Goal: Task Accomplishment & Management: Use online tool/utility

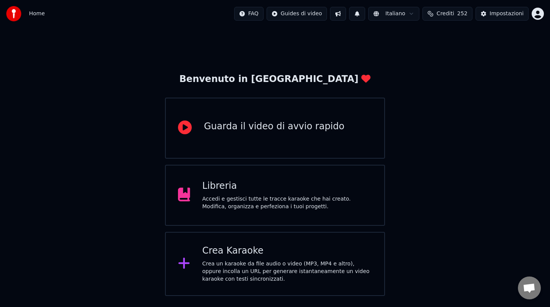
click at [290, 267] on div "Crea un karaoke da file audio o video (MP3, MP4 e altro), oppure incolla un URL…" at bounding box center [287, 271] width 170 height 23
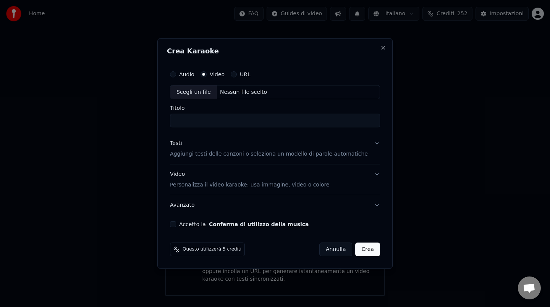
click at [225, 75] on label "Video" at bounding box center [217, 74] width 15 height 5
click at [207, 75] on button "Video" at bounding box center [203, 74] width 6 height 6
click at [239, 85] on div "Scegli un file Nessun file scelto" at bounding box center [275, 92] width 210 height 15
type input "**********"
drag, startPoint x: 236, startPoint y: 118, endPoint x: 161, endPoint y: 118, distance: 74.5
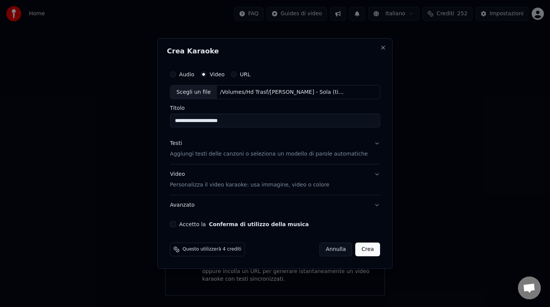
click at [161, 118] on body "**********" at bounding box center [275, 148] width 550 height 296
click at [182, 146] on div "Testi" at bounding box center [176, 144] width 12 height 8
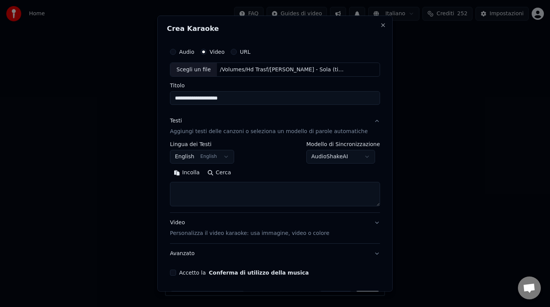
click at [196, 173] on button "Incolla" at bounding box center [187, 173] width 34 height 12
type textarea "**********"
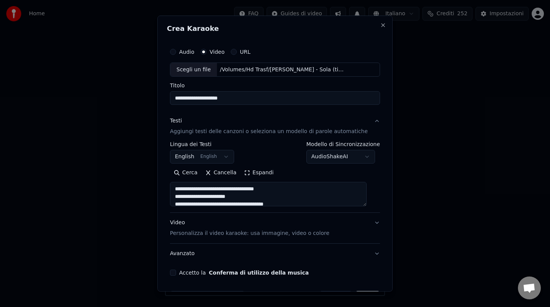
scroll to position [26, 0]
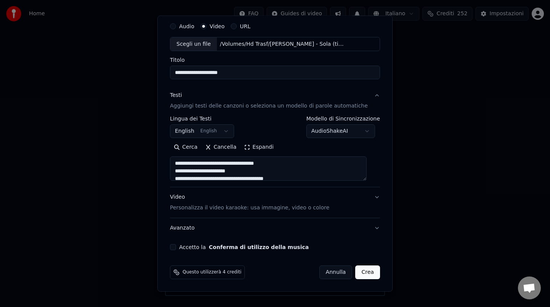
click at [176, 247] on button "Accetto la Conferma di utilizzo della musica" at bounding box center [173, 247] width 6 height 6
click at [365, 273] on button "Crea" at bounding box center [368, 273] width 24 height 14
select select "**"
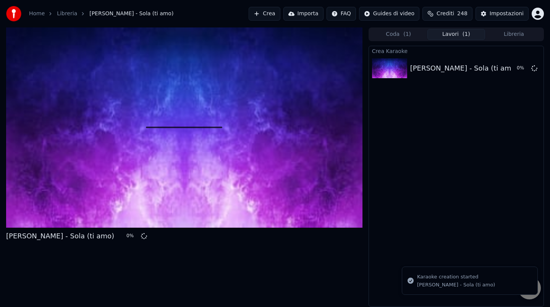
click at [453, 16] on span "Crediti" at bounding box center [445, 14] width 18 height 8
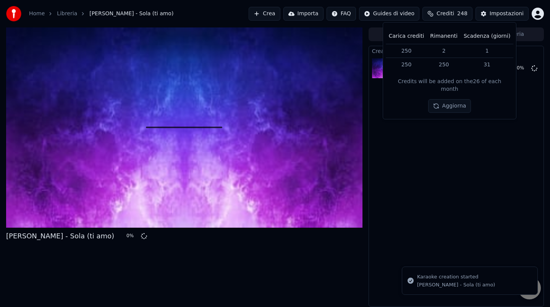
click at [453, 15] on span "Crediti" at bounding box center [445, 14] width 18 height 8
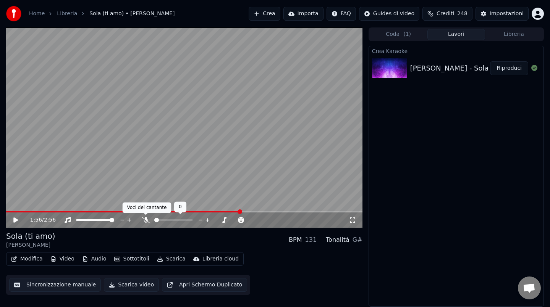
click at [144, 218] on icon at bounding box center [146, 220] width 8 height 6
click at [186, 119] on video at bounding box center [184, 127] width 356 height 200
click at [134, 258] on button "Sottotitoli" at bounding box center [131, 259] width 41 height 11
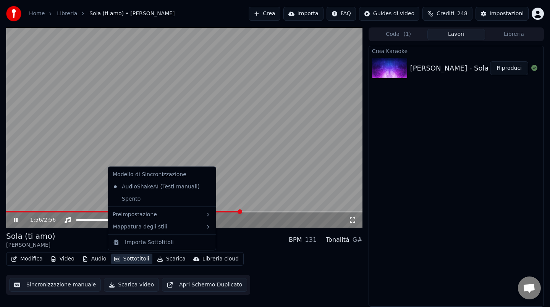
click at [77, 171] on video at bounding box center [184, 127] width 356 height 200
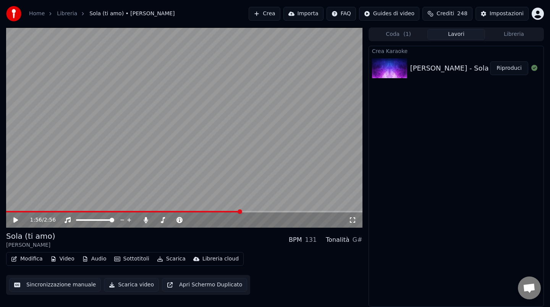
click at [496, 68] on button "Riproduci" at bounding box center [509, 68] width 38 height 14
click at [71, 209] on video at bounding box center [184, 127] width 356 height 200
click at [69, 212] on span at bounding box center [184, 212] width 356 height 2
click at [95, 157] on video at bounding box center [184, 127] width 356 height 200
click at [181, 100] on video at bounding box center [184, 127] width 356 height 200
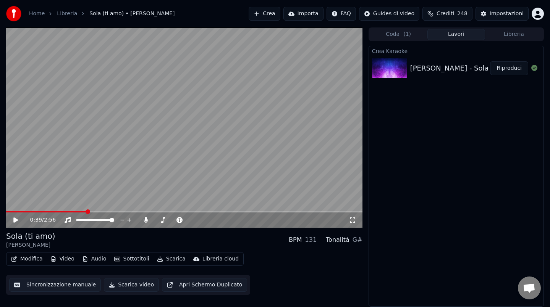
click at [162, 264] on div "Modifica Video Audio Sottotitoli Scarica Libreria cloud" at bounding box center [125, 259] width 238 height 14
click at [164, 258] on button "Scarica" at bounding box center [171, 259] width 35 height 11
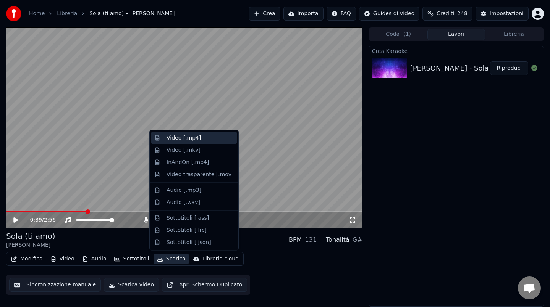
click at [184, 141] on div "Video [.mp4]" at bounding box center [184, 138] width 34 height 8
